Goal: Task Accomplishment & Management: Manage account settings

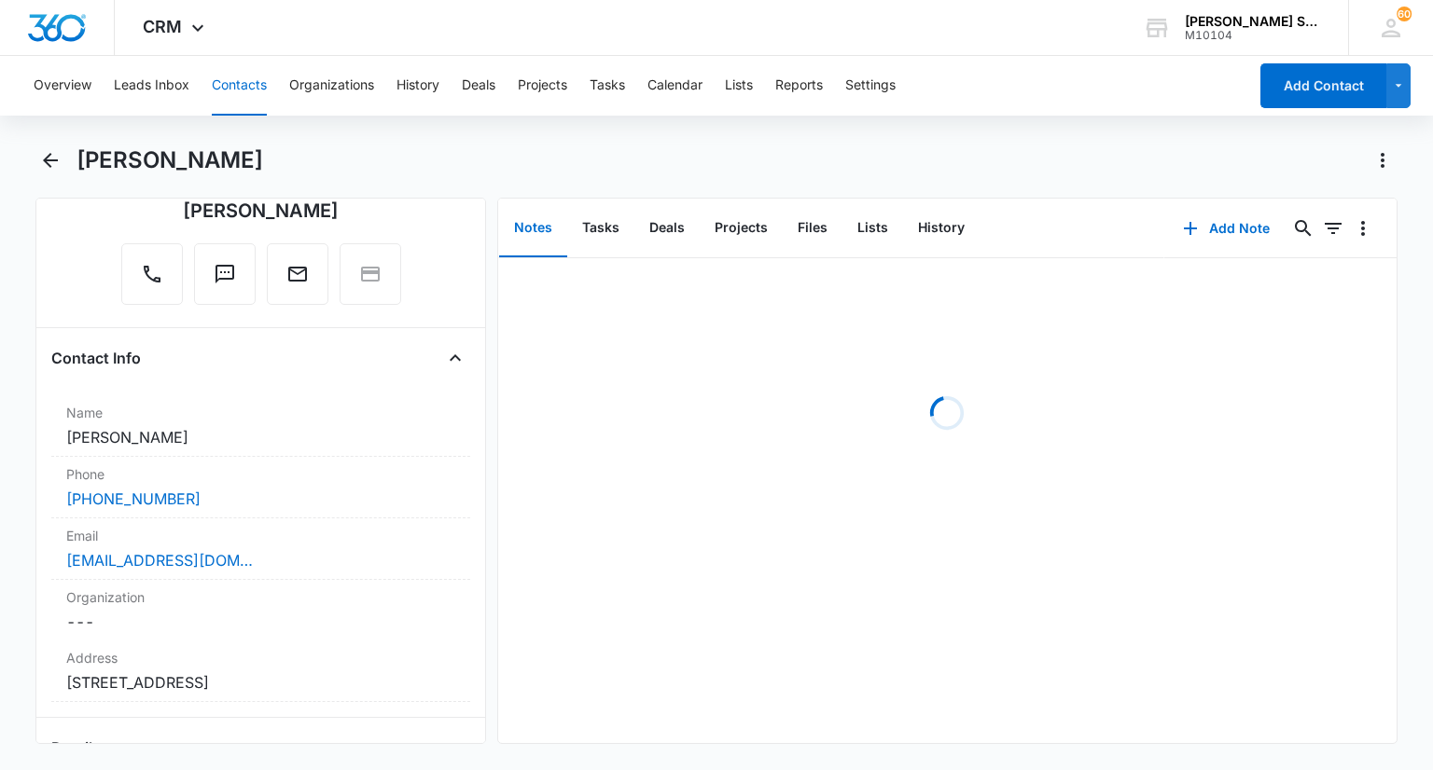
scroll to position [373, 0]
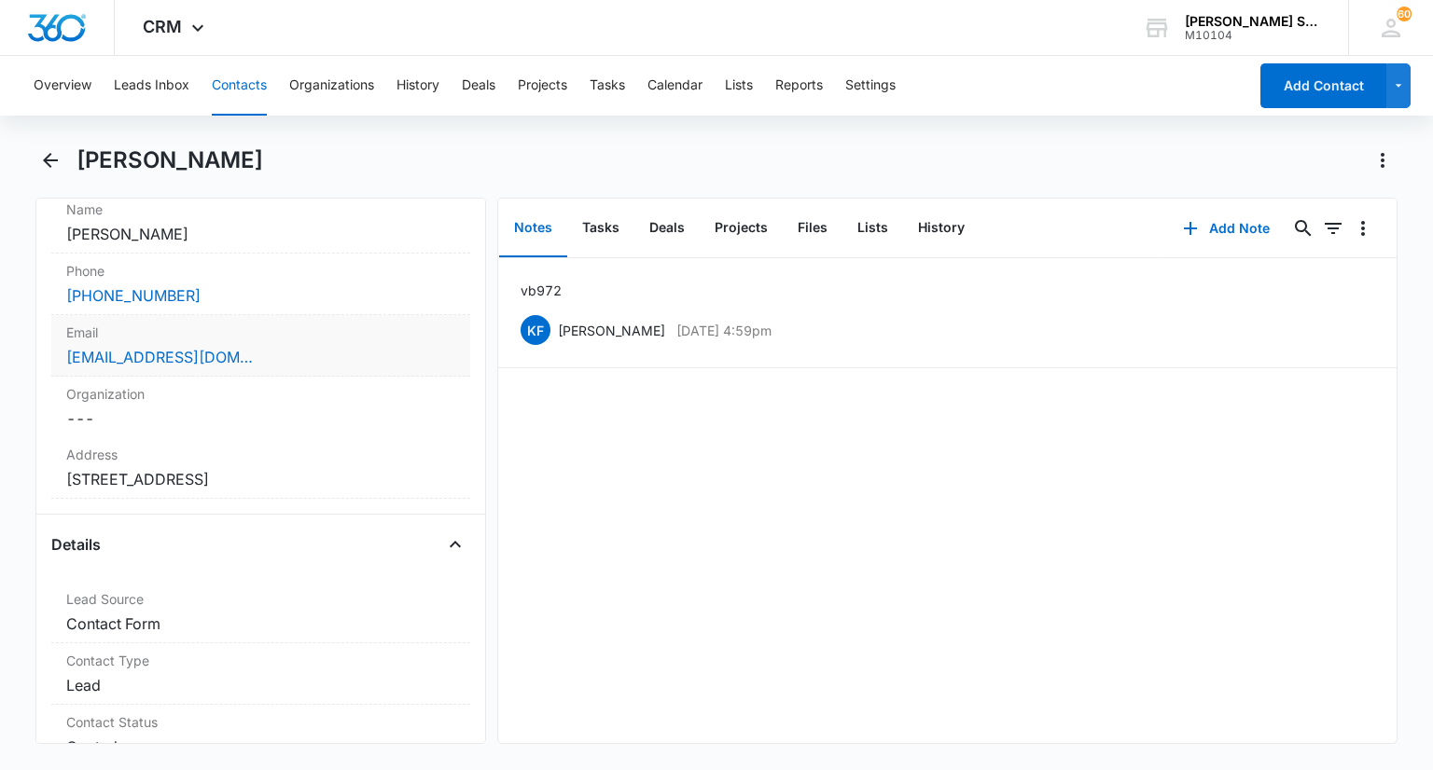
click at [291, 352] on div "[EMAIL_ADDRESS][DOMAIN_NAME]" at bounding box center [260, 357] width 388 height 22
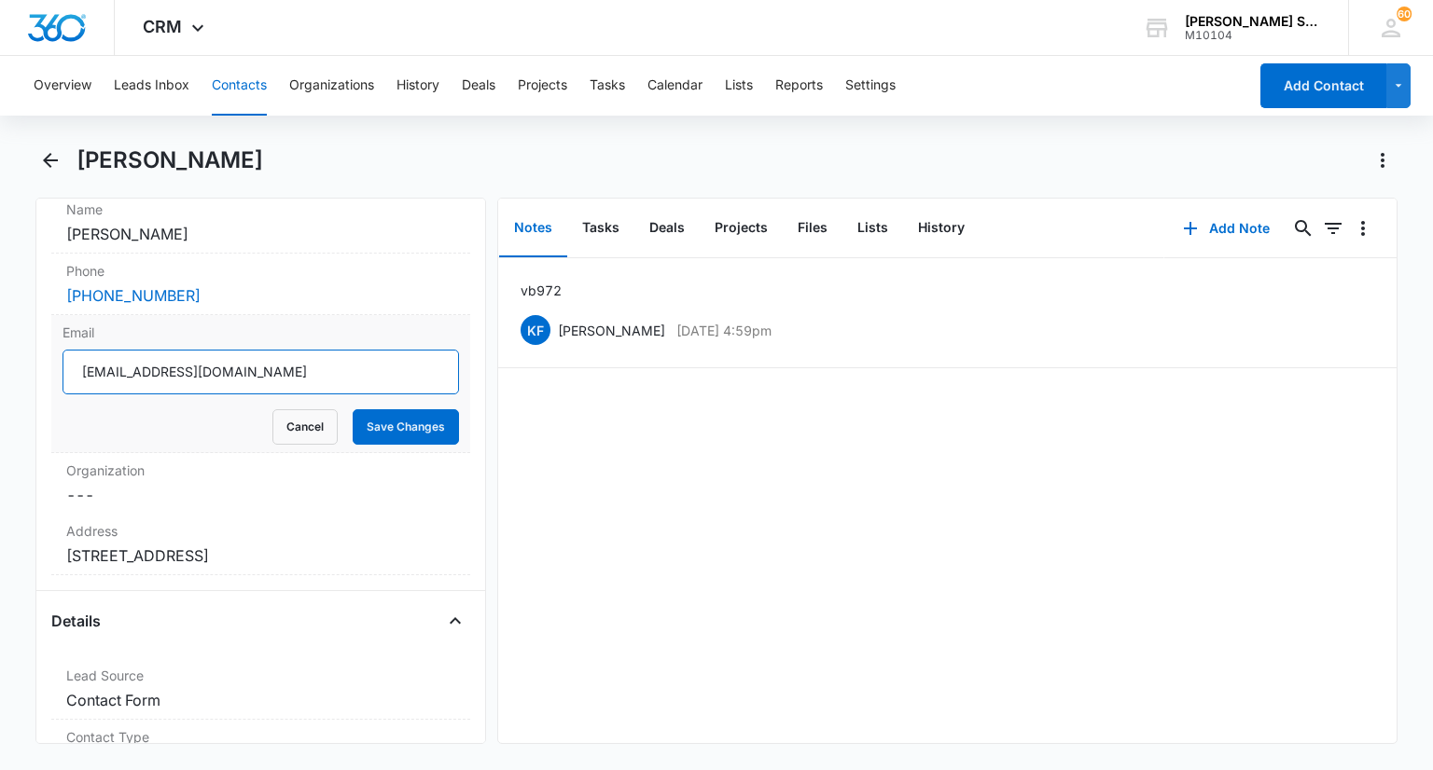
drag, startPoint x: 239, startPoint y: 374, endPoint x: 78, endPoint y: 375, distance: 160.4
click at [78, 375] on input "[EMAIL_ADDRESS][DOMAIN_NAME]" at bounding box center [259, 372] width 395 height 45
click at [321, 415] on button "Cancel" at bounding box center [304, 426] width 65 height 35
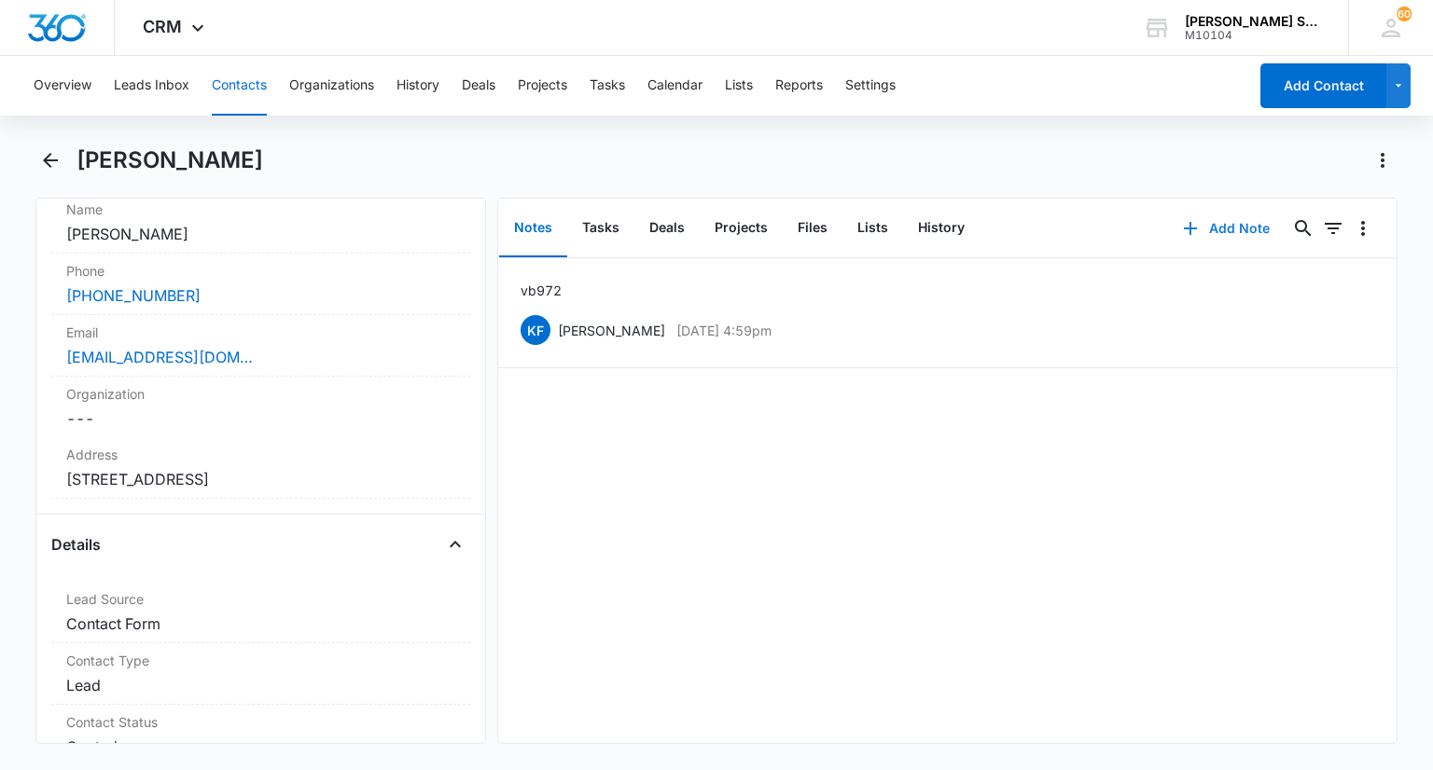
click at [1220, 229] on button "Add Note" at bounding box center [1226, 228] width 124 height 45
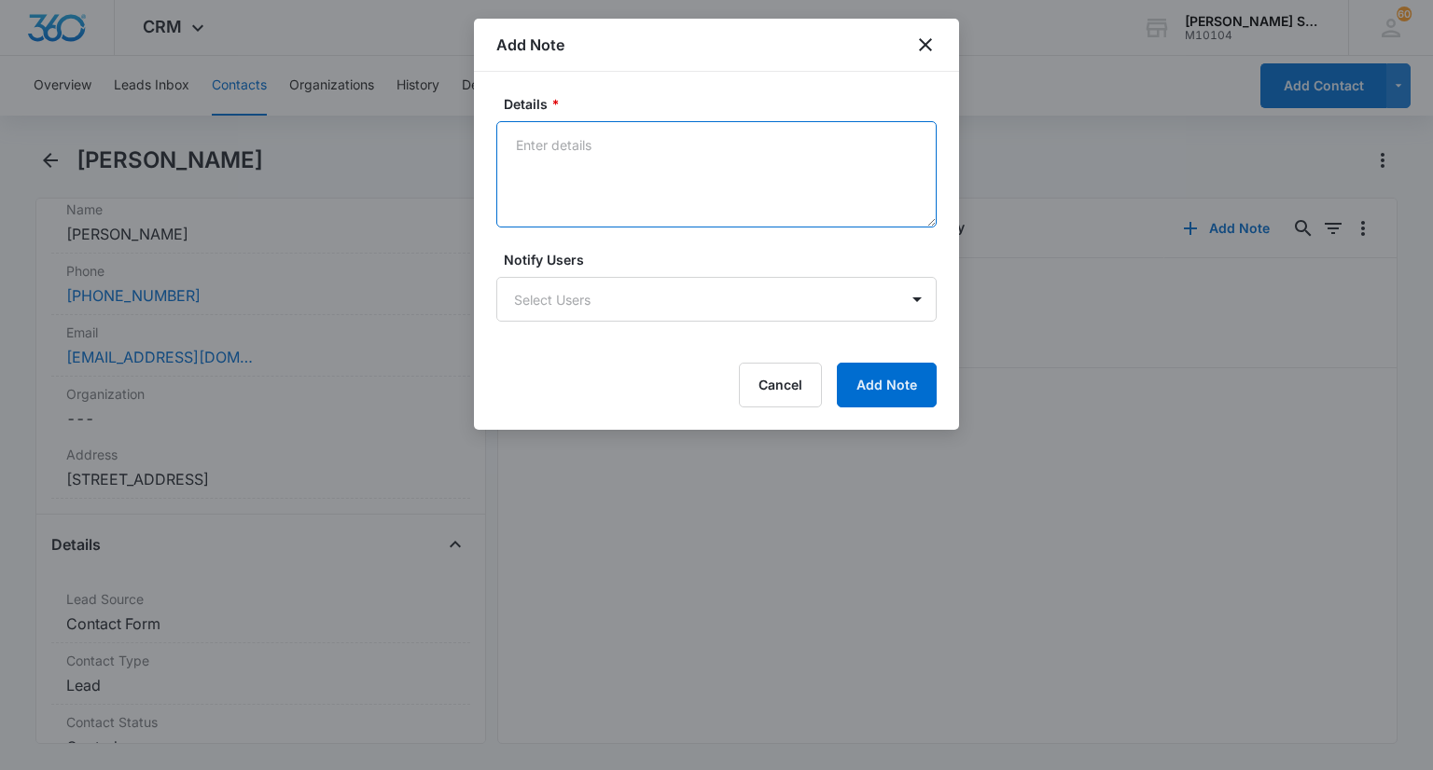
click at [728, 159] on textarea "Details *" at bounding box center [716, 174] width 440 height 106
type textarea "emailed one free for 2025, 72 per app for 2026 free grub"
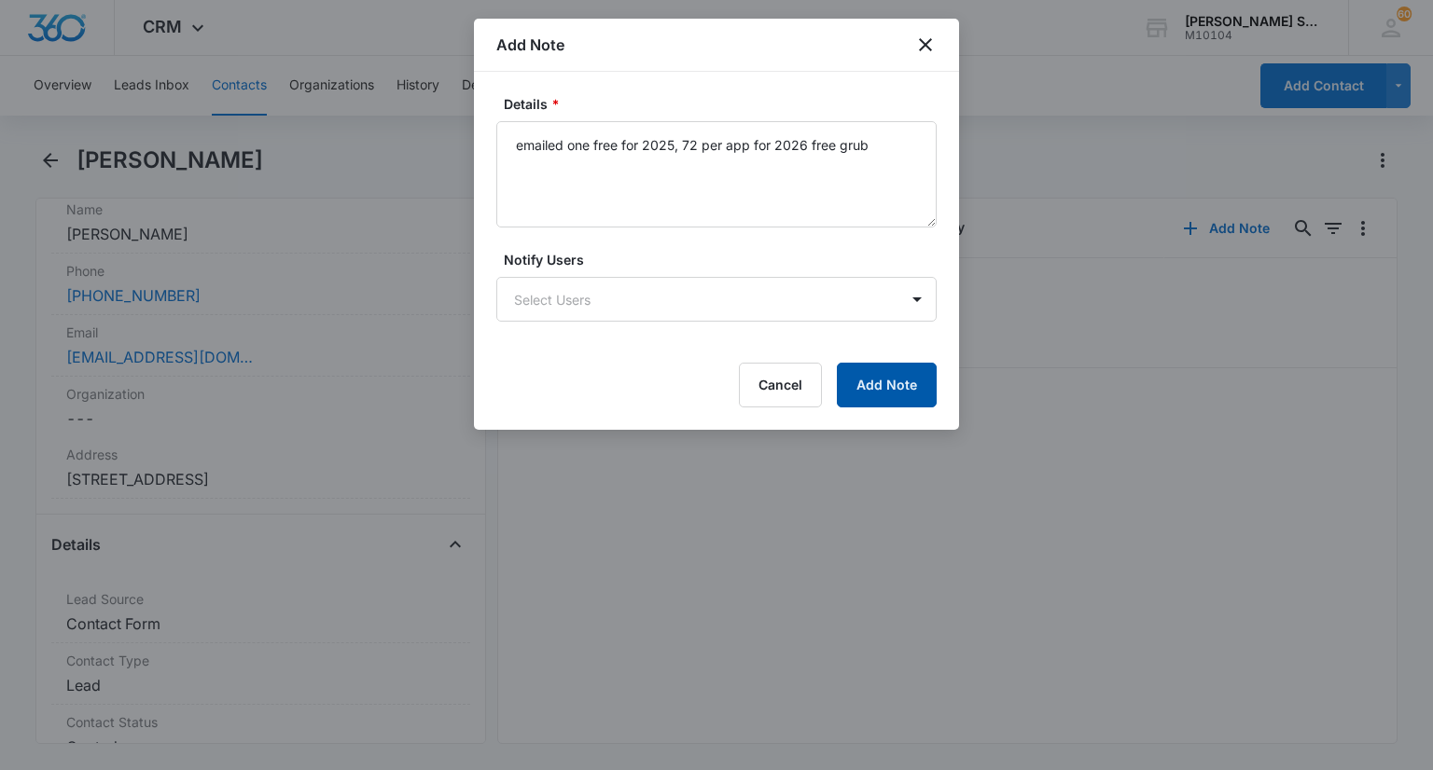
click at [892, 367] on button "Add Note" at bounding box center [887, 385] width 100 height 45
